Goal: Communication & Community: Answer question/provide support

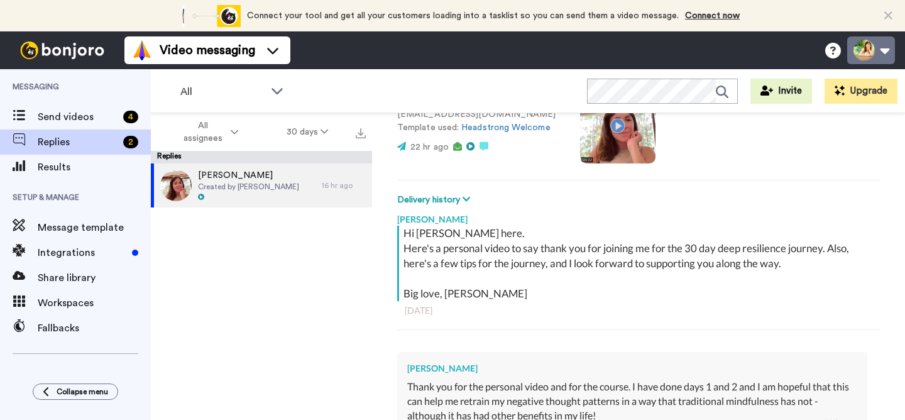
click at [885, 53] on button at bounding box center [872, 50] width 48 height 28
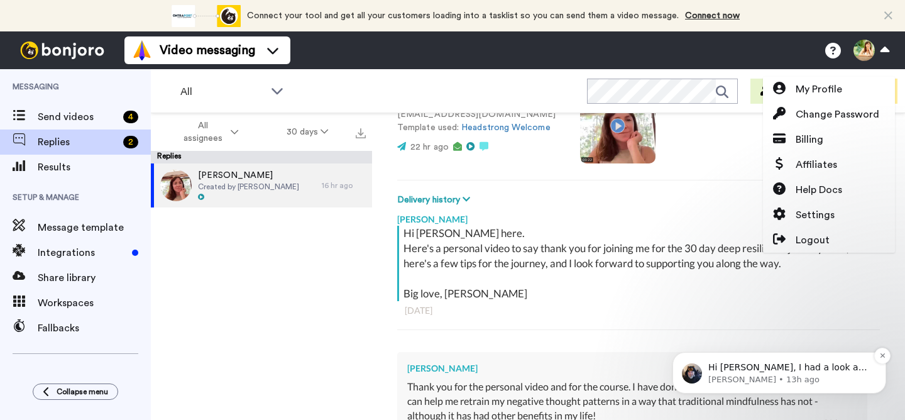
click at [821, 374] on p "[PERSON_NAME] • 13h ago" at bounding box center [790, 379] width 162 height 11
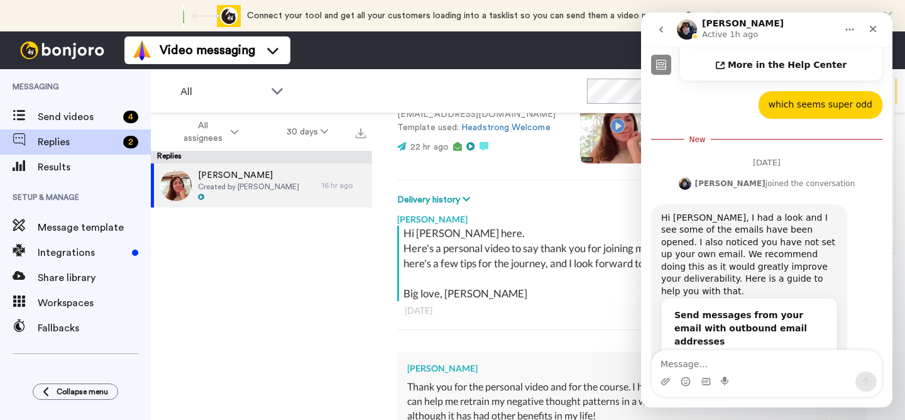
scroll to position [463, 0]
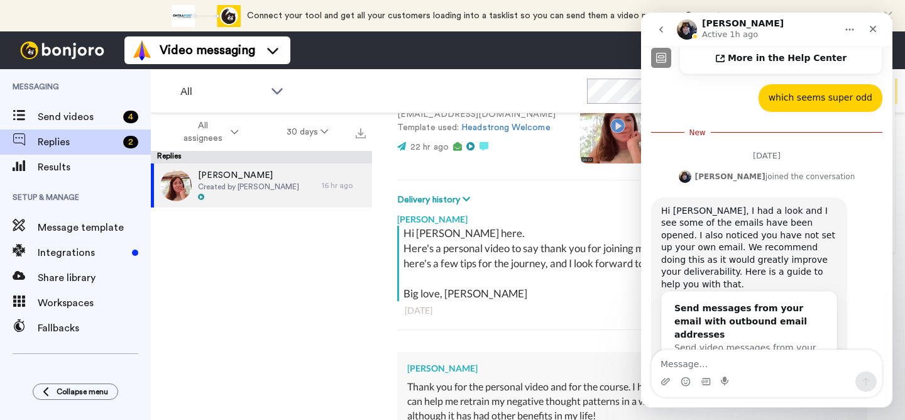
click at [379, 292] on div "[PERSON_NAME] Delete Open original Resend Created by [PERSON_NAME] : 22 hr ago …" at bounding box center [638, 288] width 533 height 351
type textarea "x"
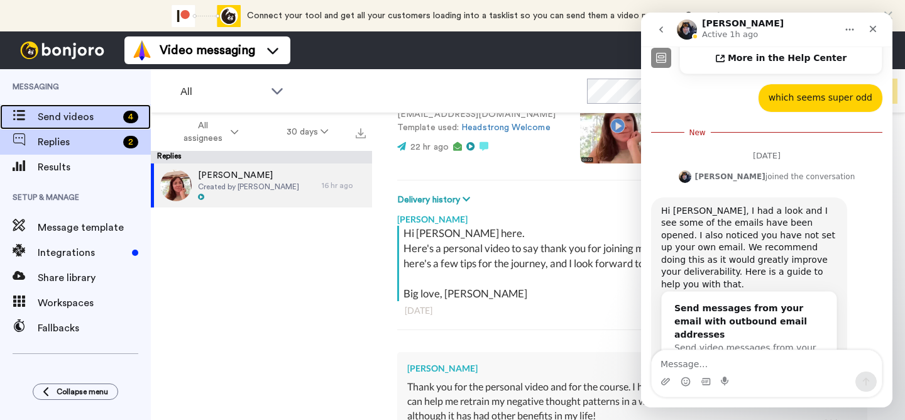
click at [79, 118] on span "Send videos" at bounding box center [78, 116] width 80 height 15
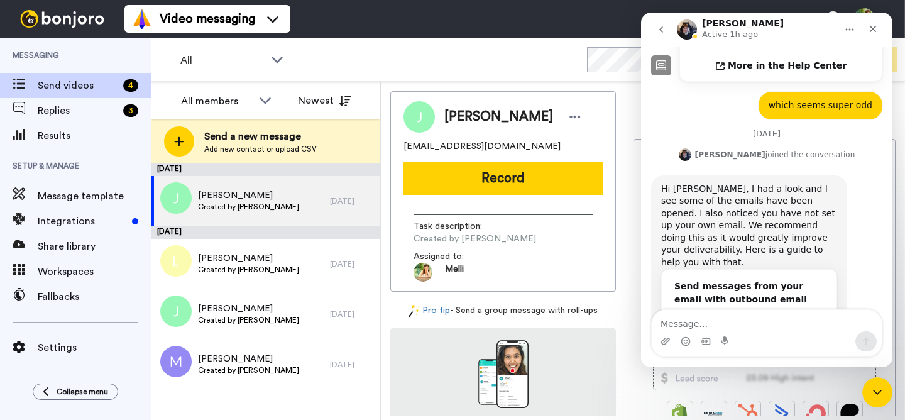
scroll to position [473, 0]
